Goal: Information Seeking & Learning: Learn about a topic

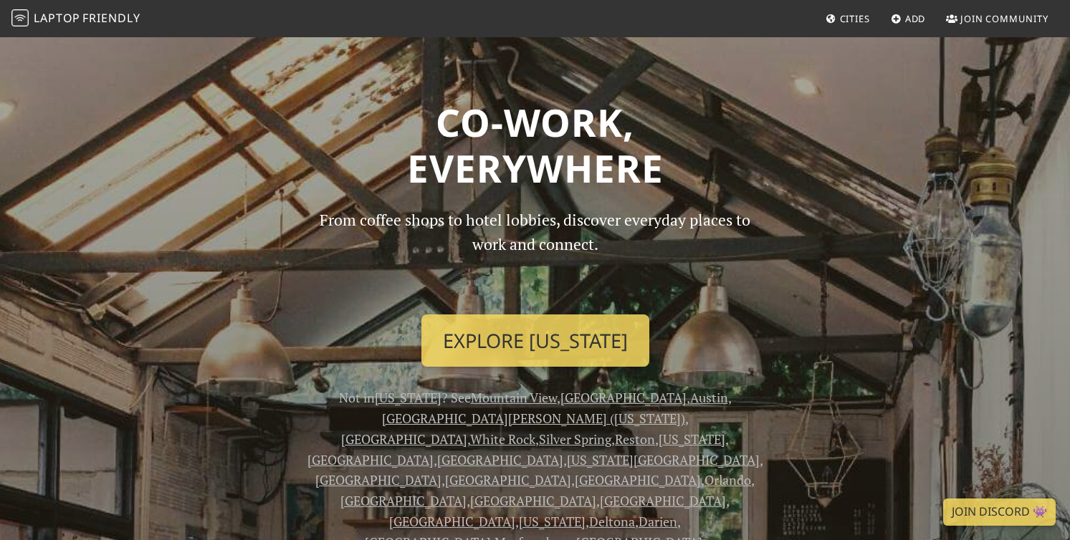
click at [831, 22] on icon at bounding box center [831, 19] width 11 height 9
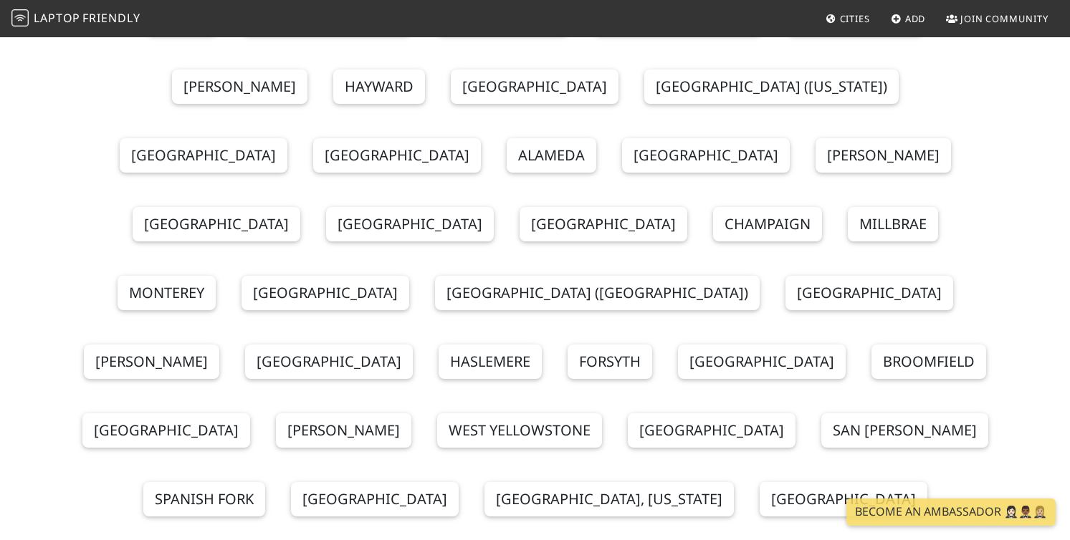
scroll to position [100, 0]
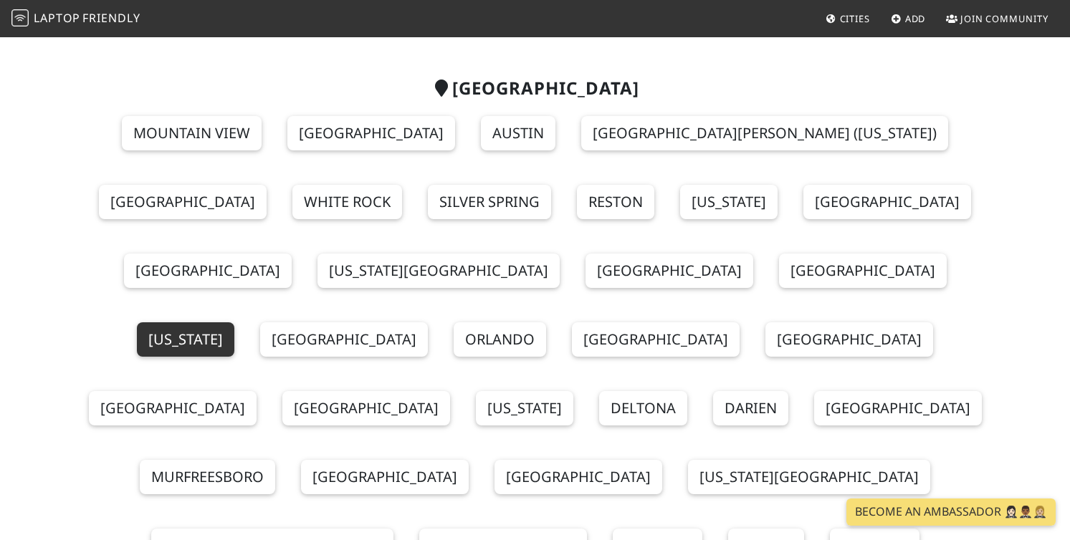
click at [234, 322] on link "[US_STATE]" at bounding box center [185, 339] width 97 height 34
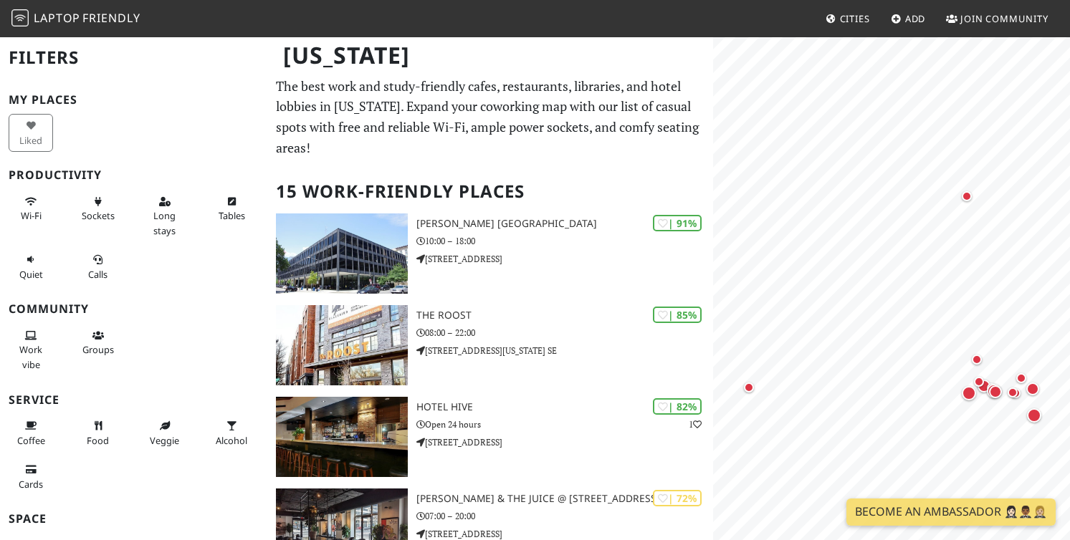
click at [487, 115] on p "The best work and study-friendly cafes, restaurants, libraries, and hotel lobbi…" at bounding box center [490, 117] width 429 height 82
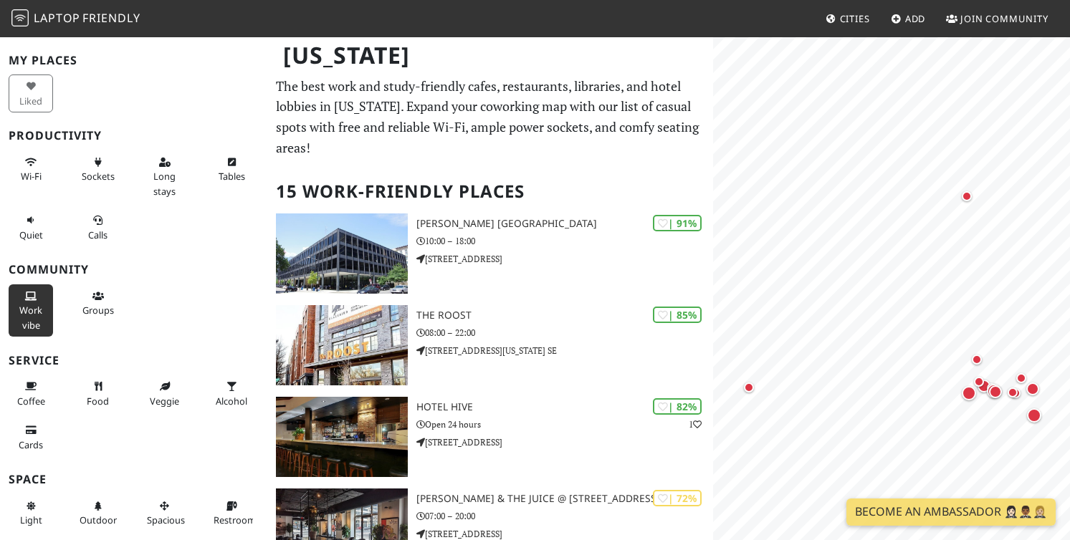
click at [36, 301] on button "Work vibe" at bounding box center [31, 310] width 44 height 52
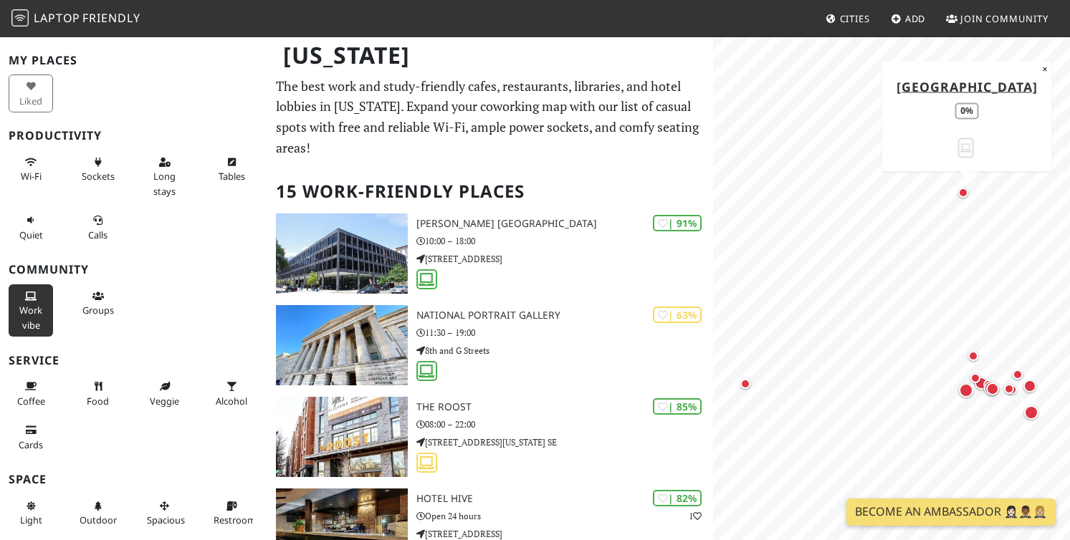
click at [966, 195] on div "Map marker" at bounding box center [963, 193] width 10 height 10
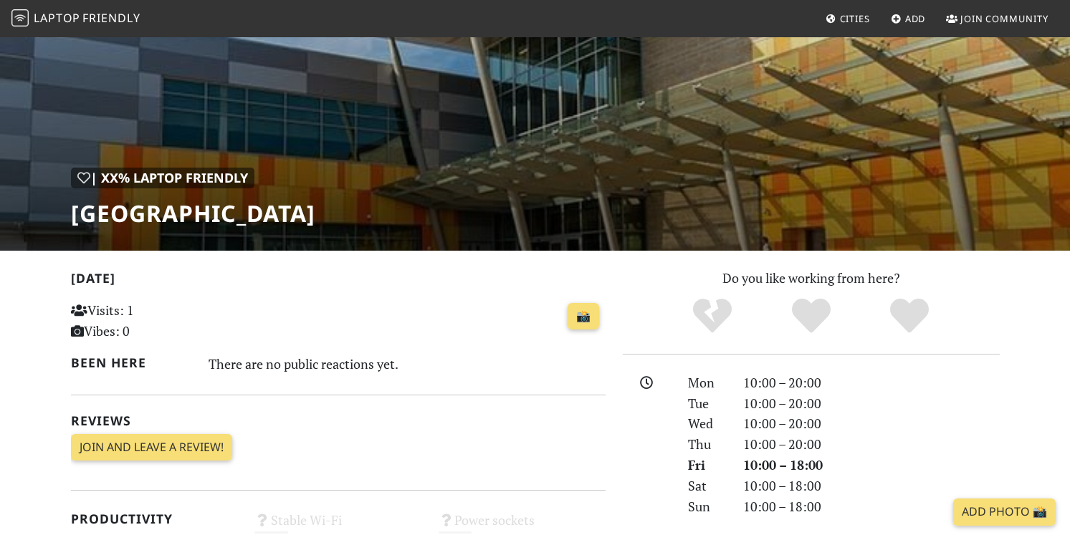
scroll to position [130, 0]
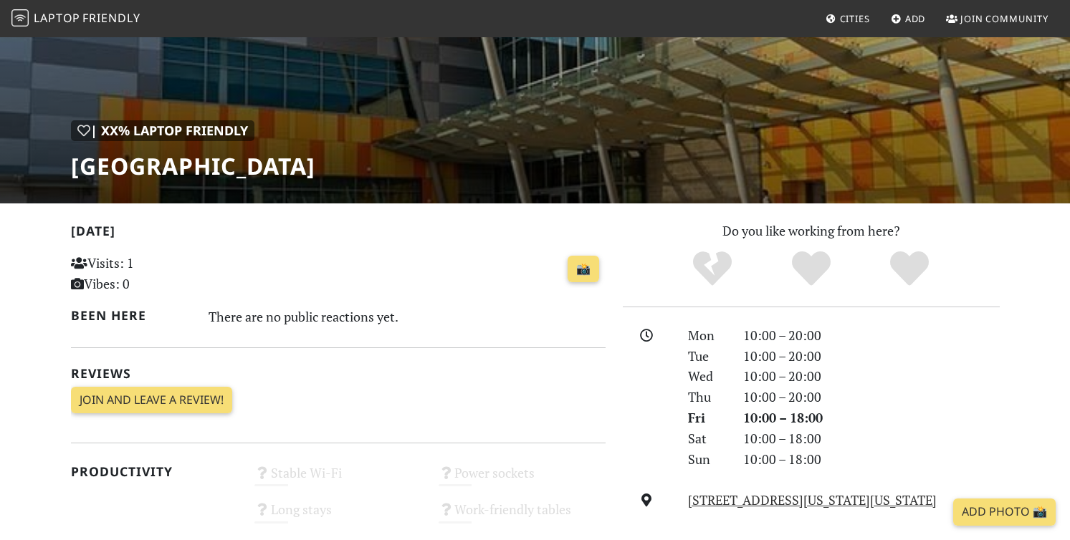
click at [276, 168] on h1 "Wheaton Library" at bounding box center [193, 166] width 244 height 27
click at [259, 180] on h1 "Wheaton Library" at bounding box center [193, 166] width 244 height 27
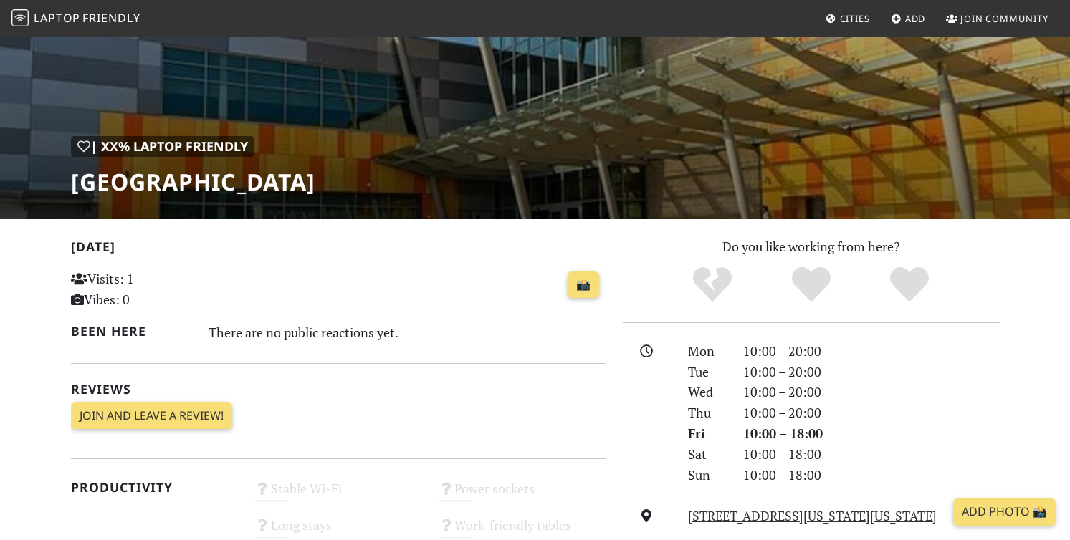
scroll to position [0, 0]
